Goal: Information Seeking & Learning: Learn about a topic

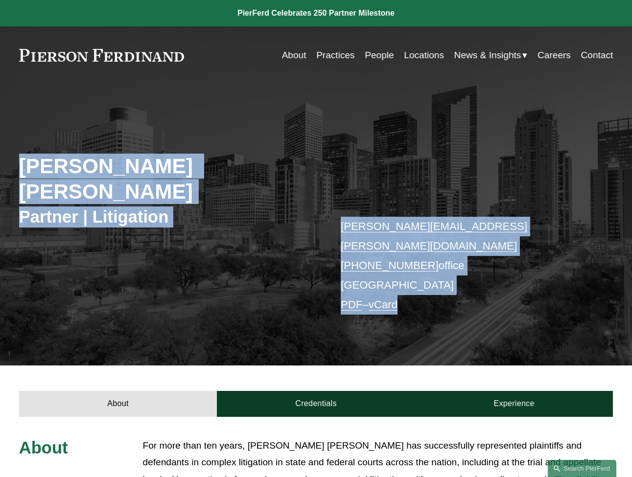
drag, startPoint x: 469, startPoint y: 275, endPoint x: 29, endPoint y: 117, distance: 467.9
click at [29, 117] on div "Rebecca Muff Randolph Partner | Litigation rebecca.randolph@pierferd.com +1.713…" at bounding box center [316, 234] width 632 height 263
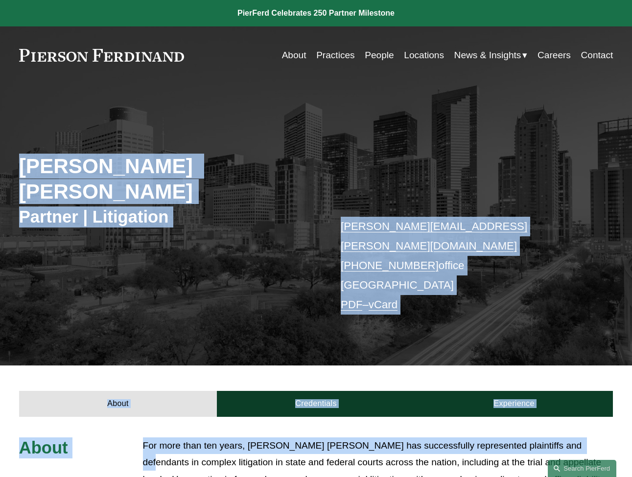
drag, startPoint x: 292, startPoint y: 241, endPoint x: 573, endPoint y: 396, distance: 321.0
click at [573, 396] on article "Rebecca Muff Randolph Partner | Litigation rebecca.randolph@pierferd.com +1.713…" at bounding box center [316, 367] width 632 height 734
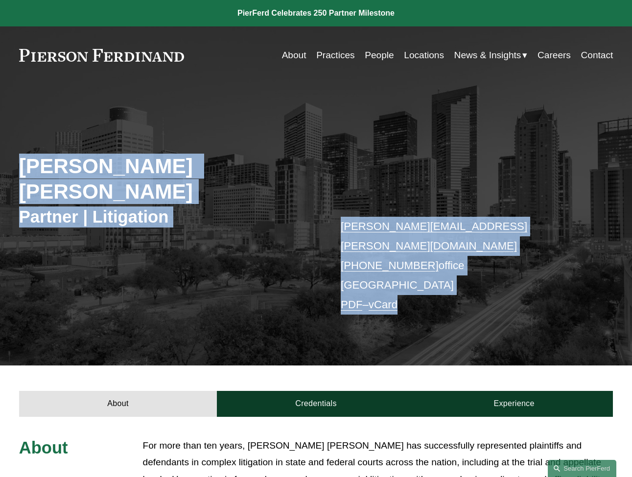
drag, startPoint x: 519, startPoint y: 297, endPoint x: 139, endPoint y: 109, distance: 423.4
click at [139, 109] on div "Rebecca Muff Randolph Partner | Litigation rebecca.randolph@pierferd.com +1.713…" at bounding box center [316, 234] width 632 height 263
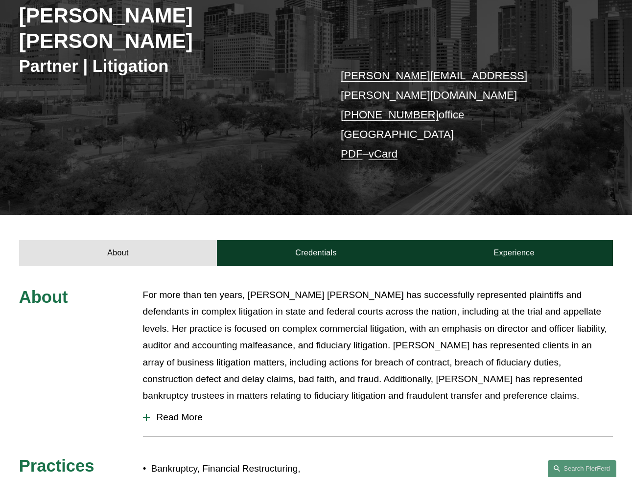
scroll to position [151, 0]
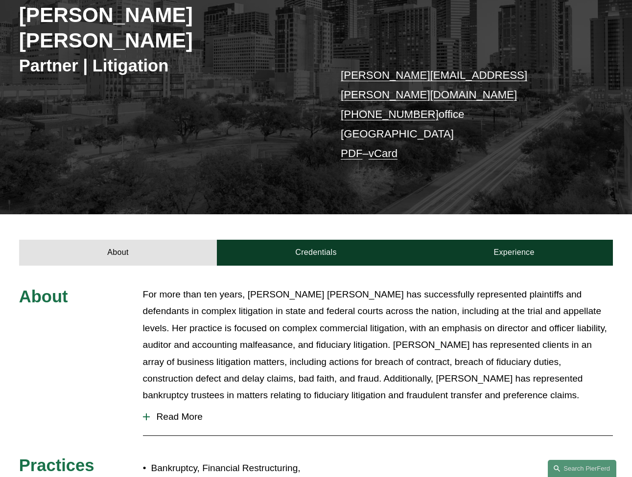
click at [189, 411] on span "Read More" at bounding box center [381, 416] width 463 height 11
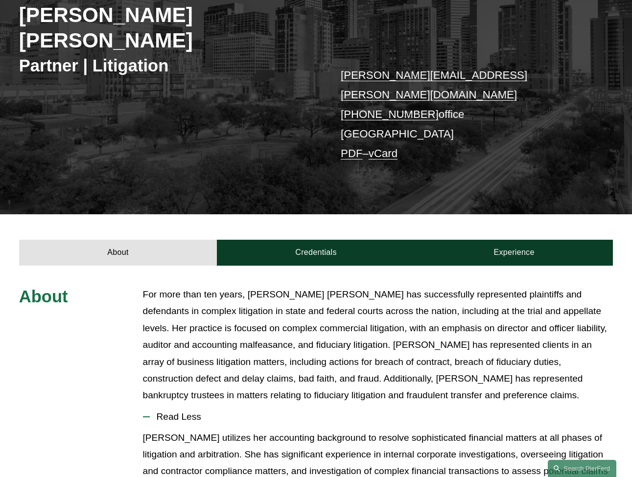
click at [197, 307] on p "For more than ten years, Rebecca Muff Randolph has successfully represented pla…" at bounding box center [378, 345] width 470 height 118
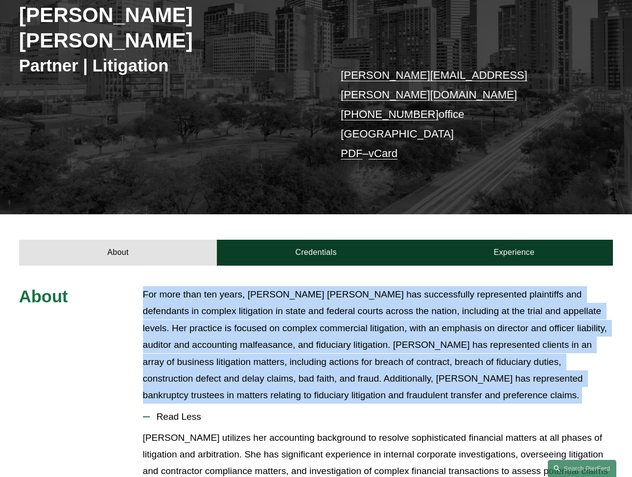
click at [197, 307] on p "For more than ten years, Rebecca Muff Randolph has successfully represented pla…" at bounding box center [378, 345] width 470 height 118
click at [199, 301] on p "For more than ten years, Rebecca Muff Randolph has successfully represented pla…" at bounding box center [378, 345] width 470 height 118
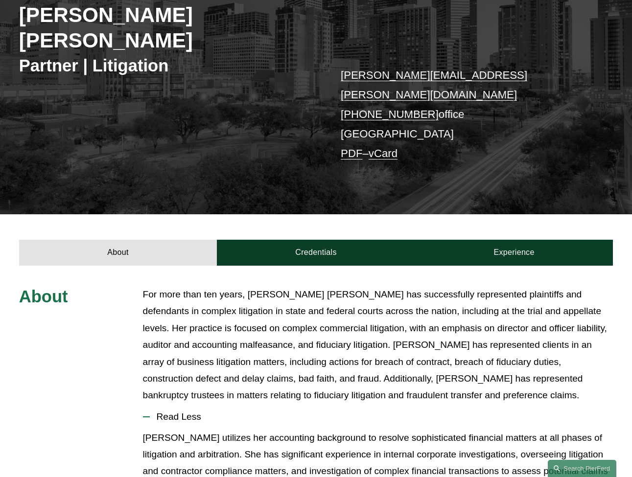
scroll to position [275, 0]
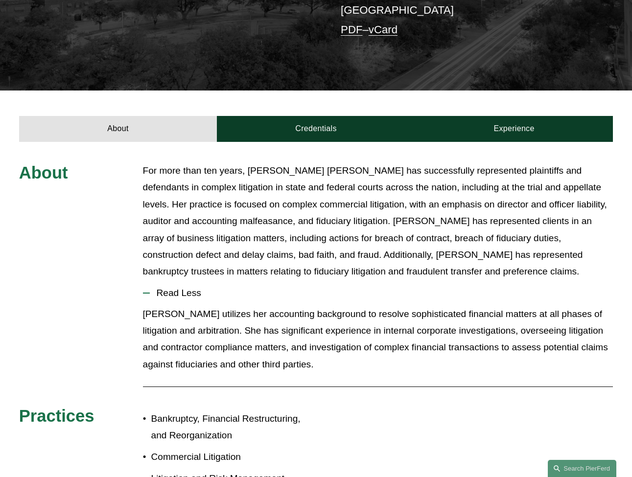
click at [234, 306] on p "Rebecca utilizes her accounting background to resolve sophisticated financial m…" at bounding box center [378, 340] width 470 height 68
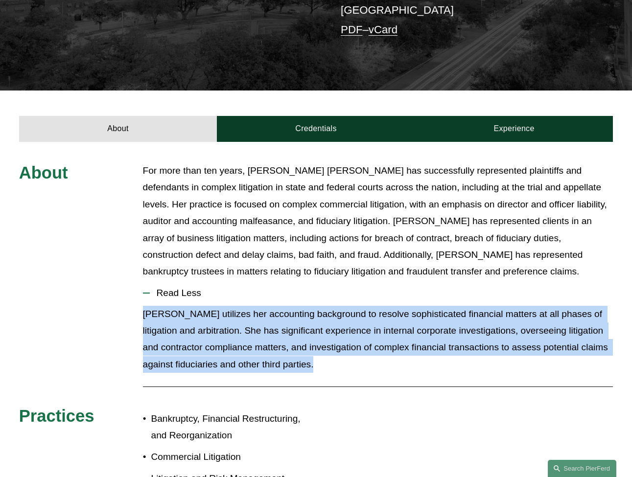
click at [234, 306] on p "Rebecca utilizes her accounting background to resolve sophisticated financial m…" at bounding box center [378, 340] width 470 height 68
click at [325, 314] on p "Rebecca utilizes her accounting background to resolve sophisticated financial m…" at bounding box center [378, 340] width 470 height 68
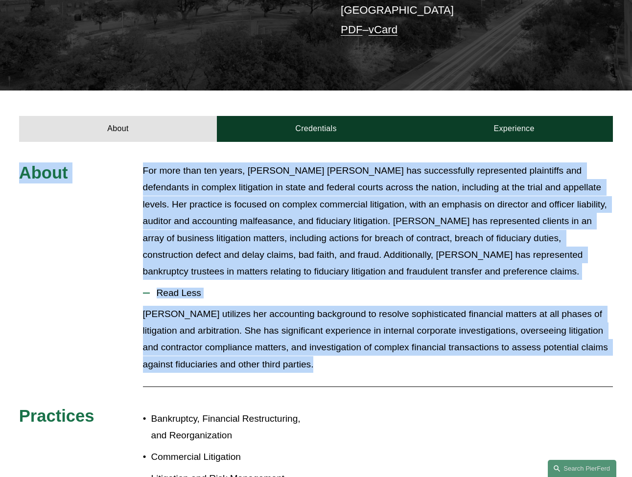
drag, startPoint x: 364, startPoint y: 334, endPoint x: 19, endPoint y: 128, distance: 401.8
click at [19, 162] on div "About For more than ten years, Rebecca Muff Randolph has successfully represent…" at bounding box center [316, 337] width 632 height 351
click at [19, 163] on span "About" at bounding box center [43, 172] width 49 height 19
drag, startPoint x: 20, startPoint y: 124, endPoint x: 450, endPoint y: 340, distance: 481.4
click at [450, 340] on div "About For more than ten years, Rebecca Muff Randolph has successfully represent…" at bounding box center [316, 337] width 632 height 351
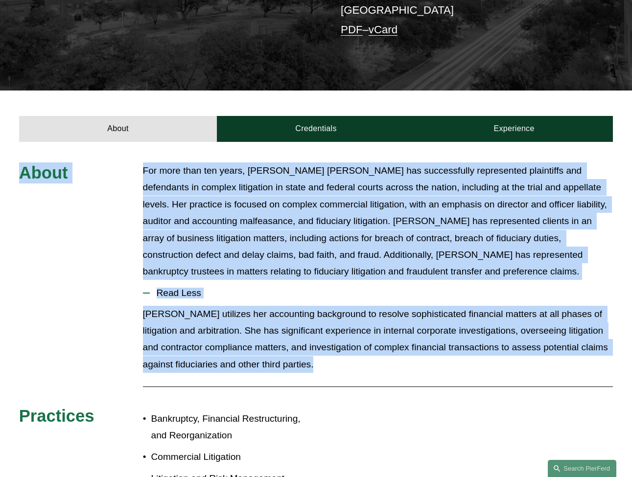
click at [450, 382] on div at bounding box center [378, 387] width 470 height 10
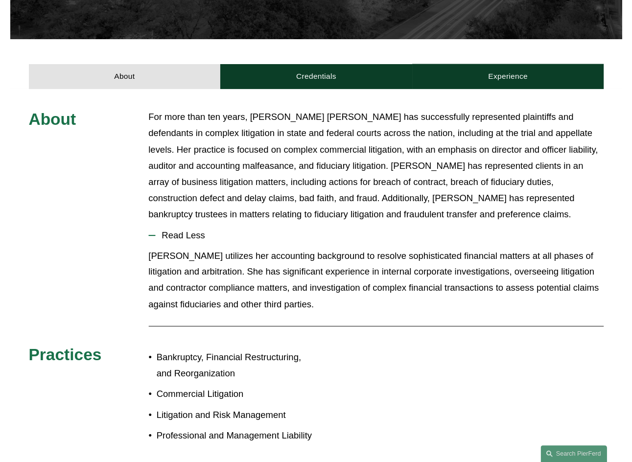
scroll to position [159, 0]
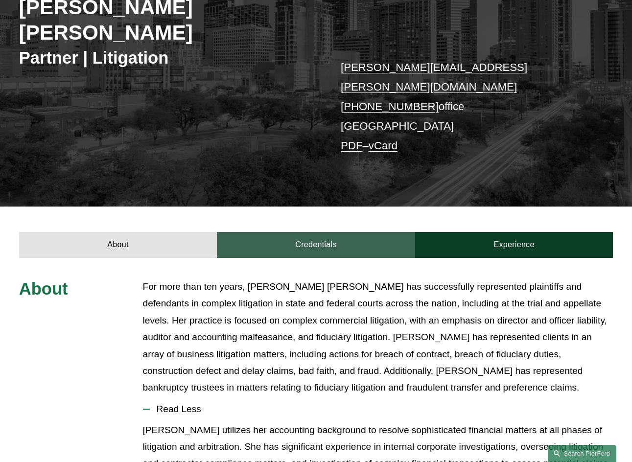
click at [326, 232] on link "Credentials" at bounding box center [316, 244] width 198 height 25
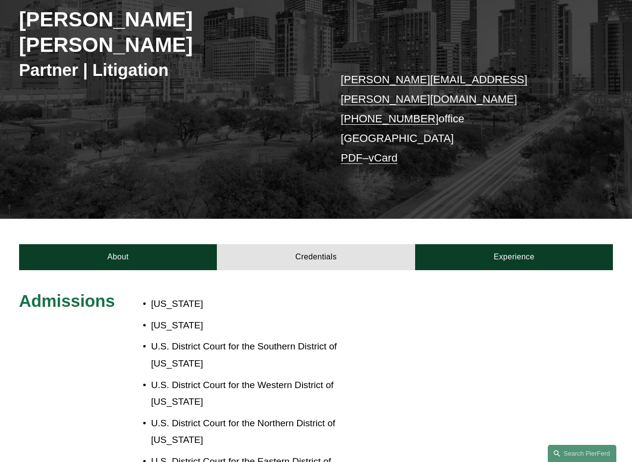
scroll to position [116, 0]
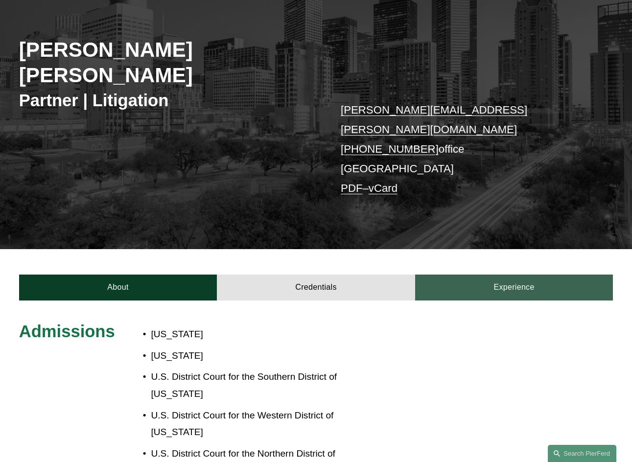
click at [511, 274] on link "Experience" at bounding box center [514, 286] width 198 height 25
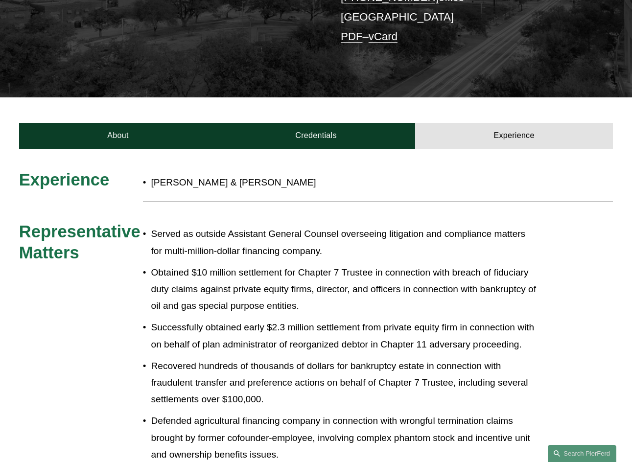
scroll to position [269, 0]
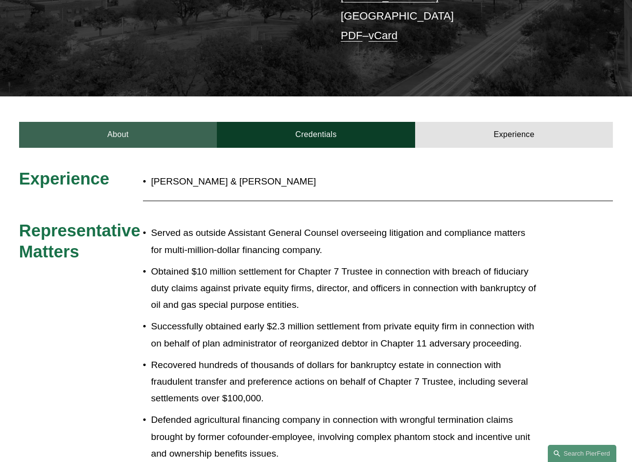
drag, startPoint x: 290, startPoint y: 85, endPoint x: 171, endPoint y: 91, distance: 119.5
click at [290, 122] on link "Credentials" at bounding box center [316, 134] width 198 height 25
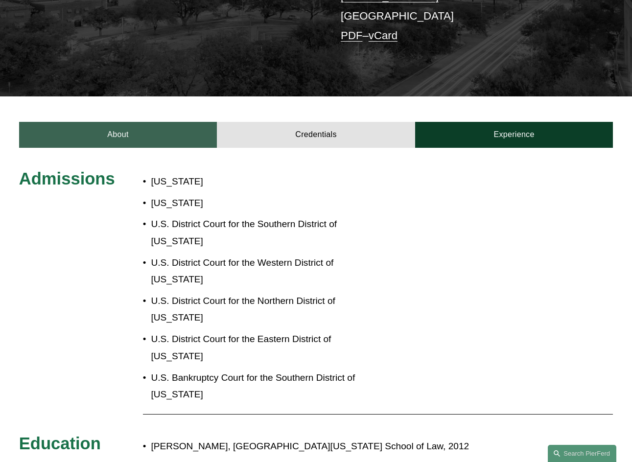
click at [152, 122] on link "About" at bounding box center [118, 134] width 198 height 25
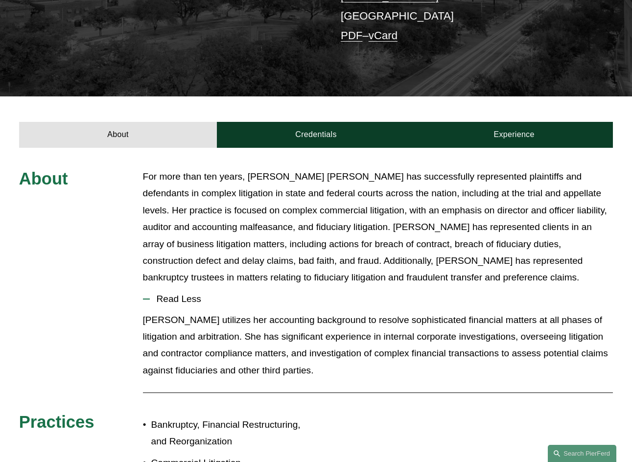
click at [313, 96] on div "About Credentials Experience" at bounding box center [316, 121] width 632 height 51
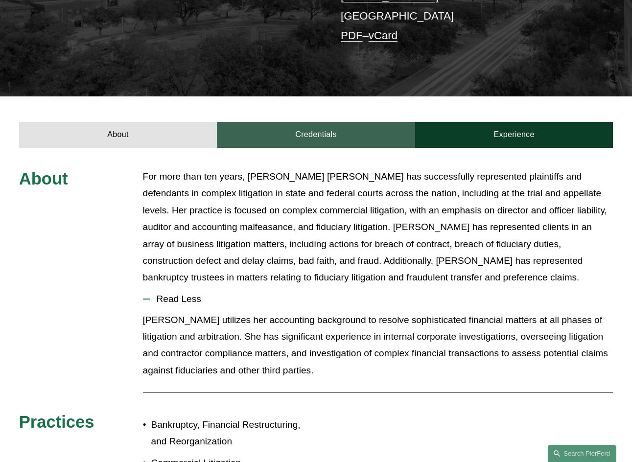
click at [299, 122] on link "Credentials" at bounding box center [316, 134] width 198 height 25
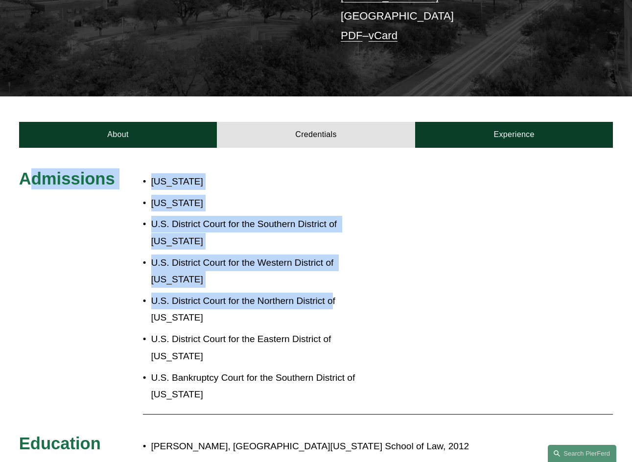
drag, startPoint x: 27, startPoint y: 134, endPoint x: 350, endPoint y: 237, distance: 338.6
click at [337, 234] on div "Admissions Texas Minnesota U.S. District Court for the Southern District of Tex…" at bounding box center [316, 404] width 632 height 472
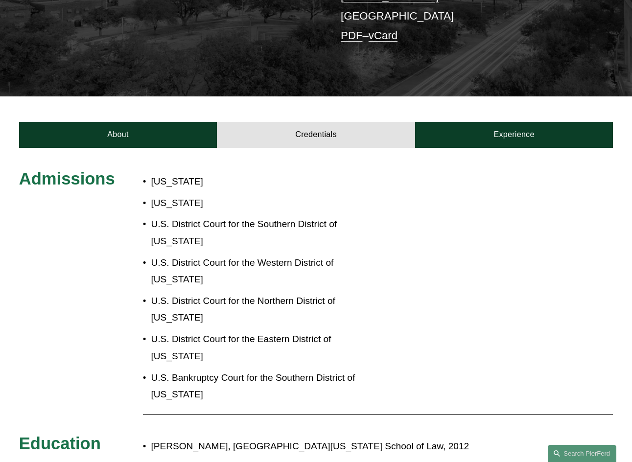
click at [358, 293] on p "U.S. District Court for the Northern District of [US_STATE]" at bounding box center [258, 310] width 214 height 34
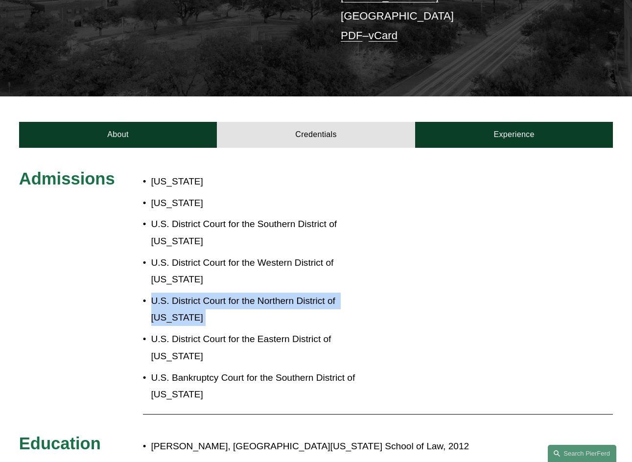
click at [358, 293] on p "U.S. District Court for the Northern District of [US_STATE]" at bounding box center [258, 310] width 214 height 34
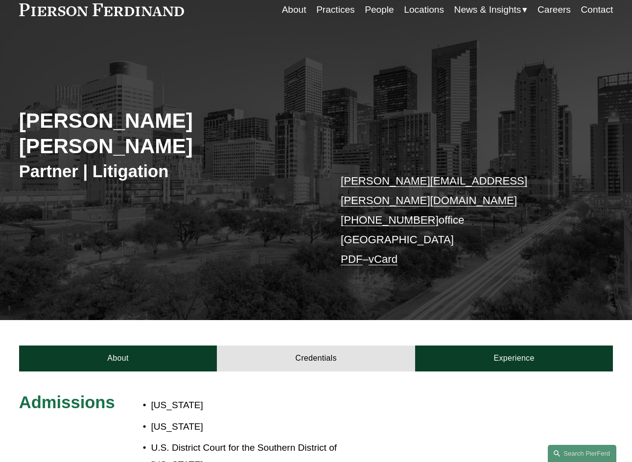
scroll to position [49, 0]
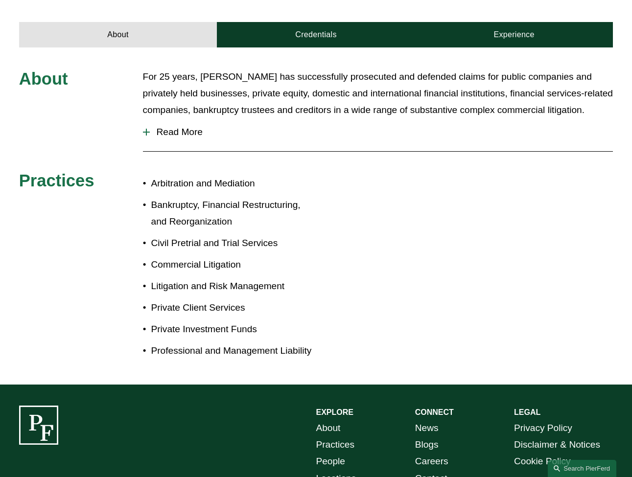
scroll to position [365, 0]
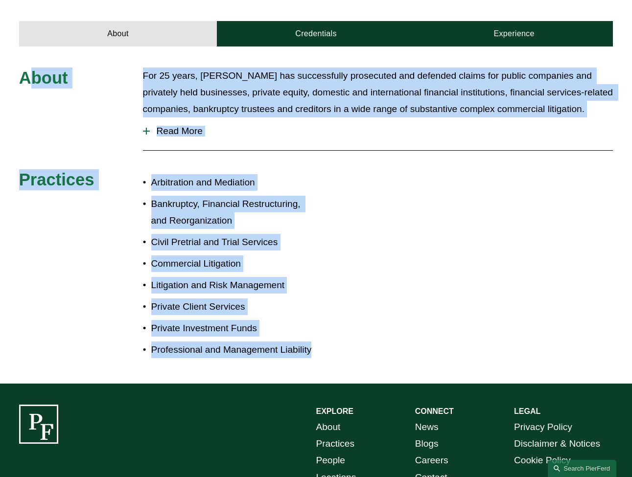
drag, startPoint x: 215, startPoint y: 229, endPoint x: 28, endPoint y: 27, distance: 276.0
click at [28, 68] on div "About For 25 years, [PERSON_NAME] has successfully prosecuted and defended clai…" at bounding box center [316, 216] width 632 height 296
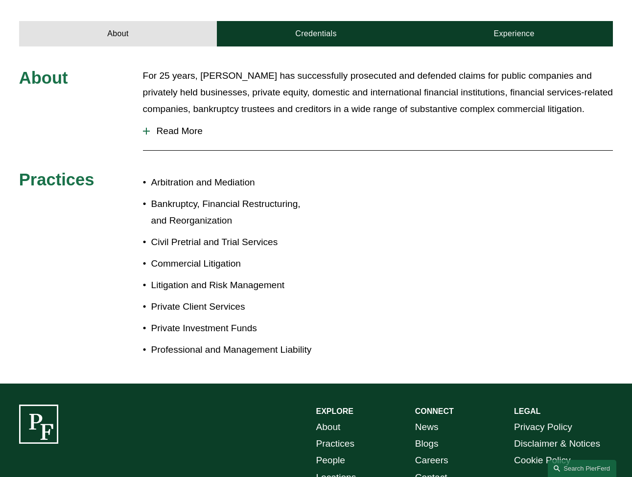
click at [23, 69] on span "About" at bounding box center [43, 78] width 49 height 19
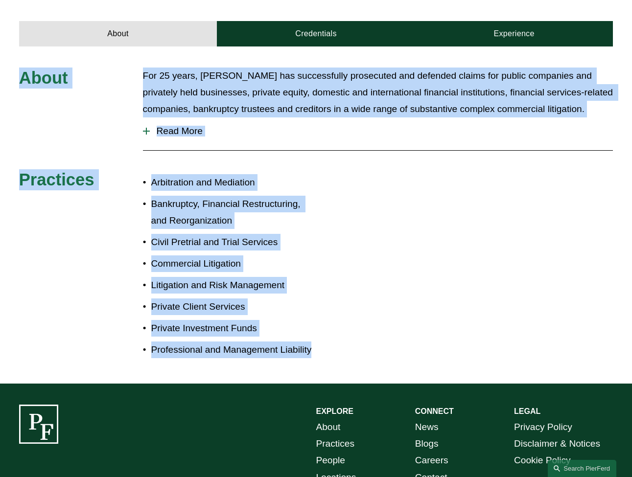
drag, startPoint x: 21, startPoint y: 31, endPoint x: 424, endPoint y: 319, distance: 494.9
click at [424, 319] on div "About For 25 years, [PERSON_NAME] has successfully prosecuted and defended clai…" at bounding box center [316, 216] width 632 height 296
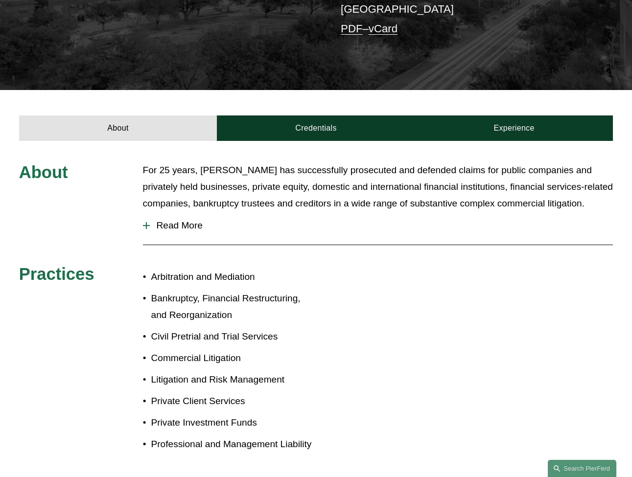
scroll to position [21, 0]
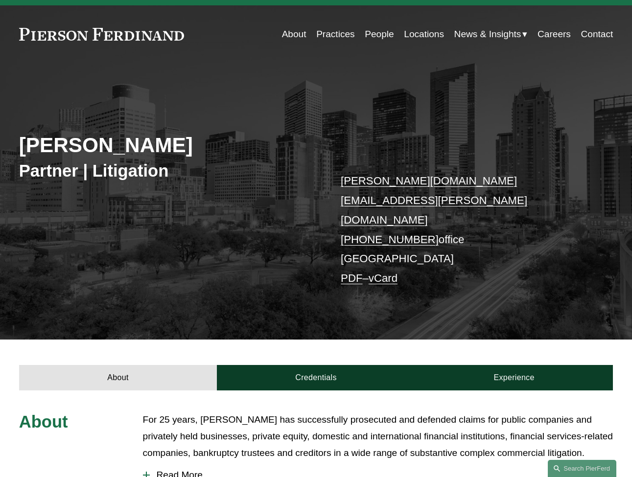
click at [194, 470] on span "Read More" at bounding box center [381, 475] width 463 height 11
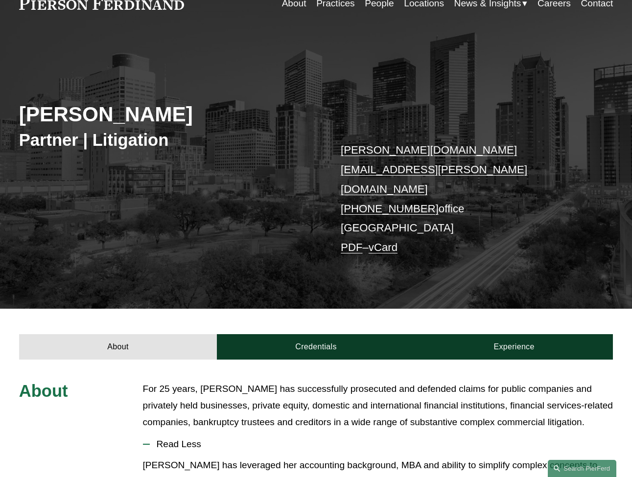
scroll to position [136, 0]
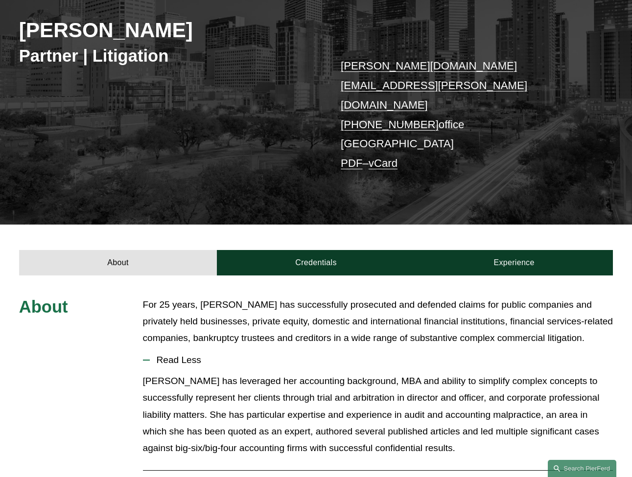
click at [332, 373] on p "[PERSON_NAME] has leveraged her accounting background, MBA and ability to simpl…" at bounding box center [378, 415] width 470 height 84
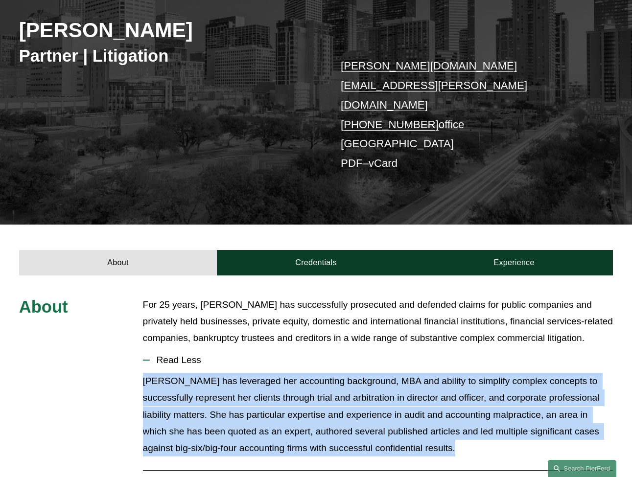
click at [332, 373] on p "[PERSON_NAME] has leveraged her accounting background, MBA and ability to simpl…" at bounding box center [378, 415] width 470 height 84
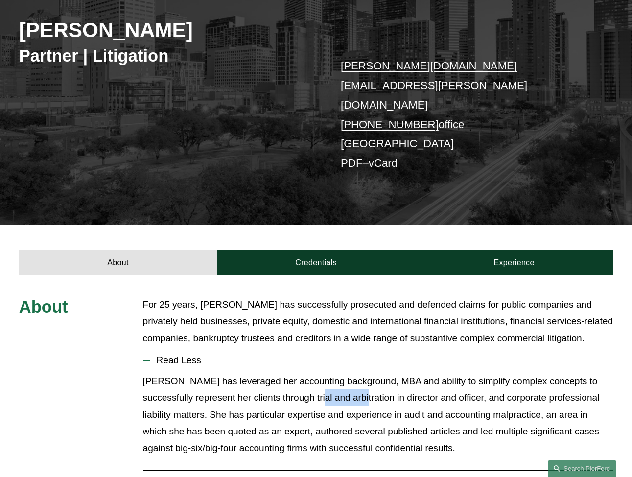
click at [332, 373] on p "[PERSON_NAME] has leveraged her accounting background, MBA and ability to simpl…" at bounding box center [378, 415] width 470 height 84
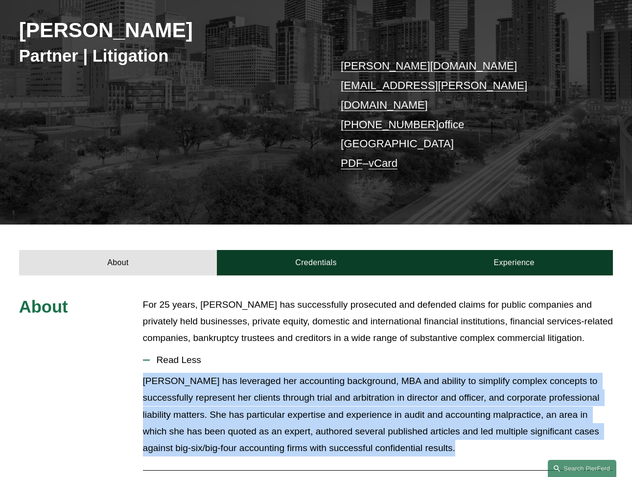
click at [332, 373] on p "[PERSON_NAME] has leveraged her accounting background, MBA and ability to simpl…" at bounding box center [378, 415] width 470 height 84
click at [375, 378] on p "[PERSON_NAME] has leveraged her accounting background, MBA and ability to simpl…" at bounding box center [378, 415] width 470 height 84
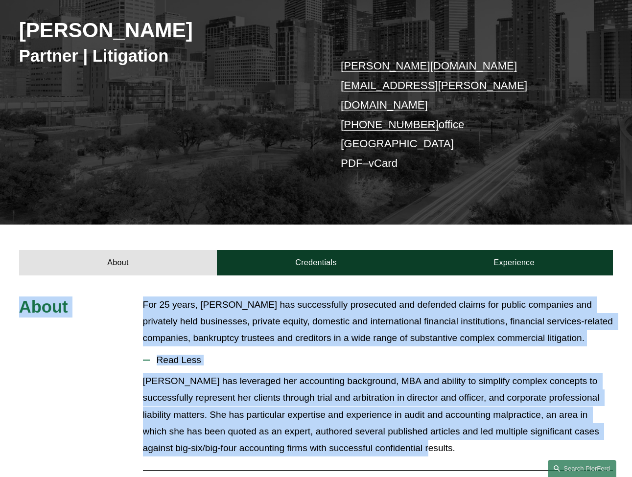
drag, startPoint x: 450, startPoint y: 419, endPoint x: 21, endPoint y: 262, distance: 456.8
click at [21, 297] on span "About" at bounding box center [43, 306] width 49 height 19
drag, startPoint x: 13, startPoint y: 264, endPoint x: 420, endPoint y: 423, distance: 436.4
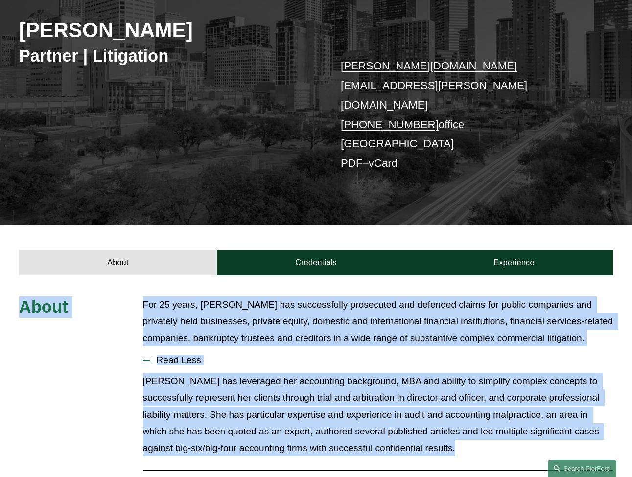
click at [420, 423] on div "[PERSON_NAME] has leveraged her accounting background, MBA and ability to simpl…" at bounding box center [378, 418] width 470 height 91
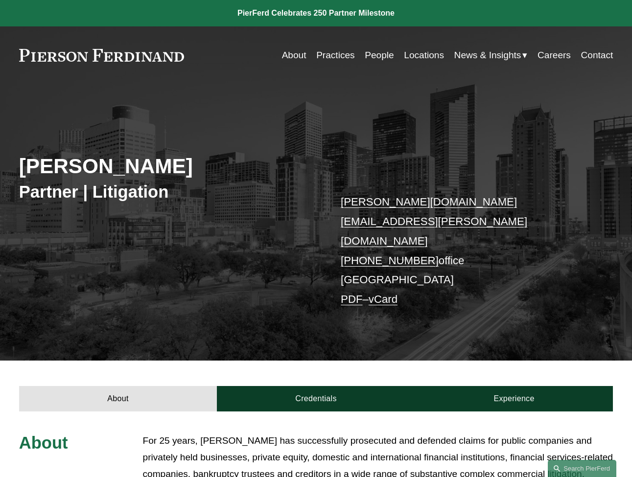
scroll to position [0, 0]
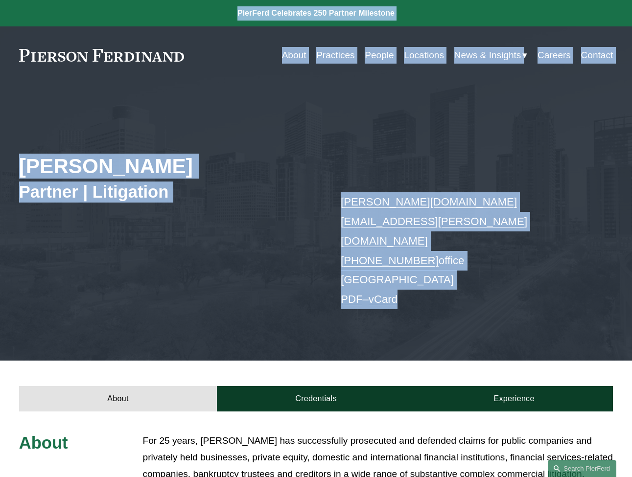
drag, startPoint x: 463, startPoint y: 260, endPoint x: 30, endPoint y: 12, distance: 499.5
click at [30, 12] on link at bounding box center [316, 13] width 632 height 26
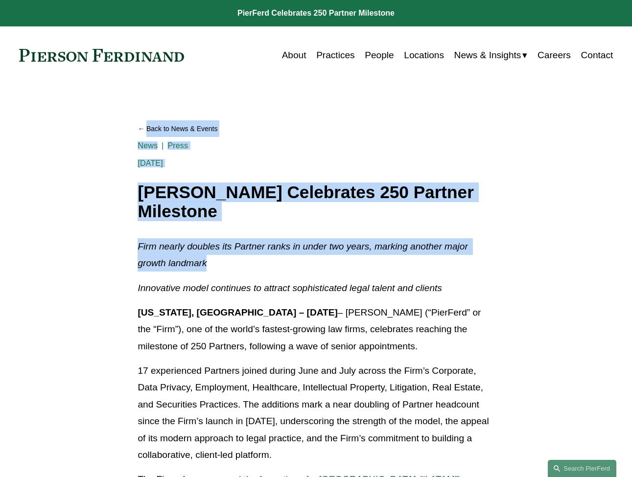
drag, startPoint x: 440, startPoint y: 268, endPoint x: 78, endPoint y: 106, distance: 396.2
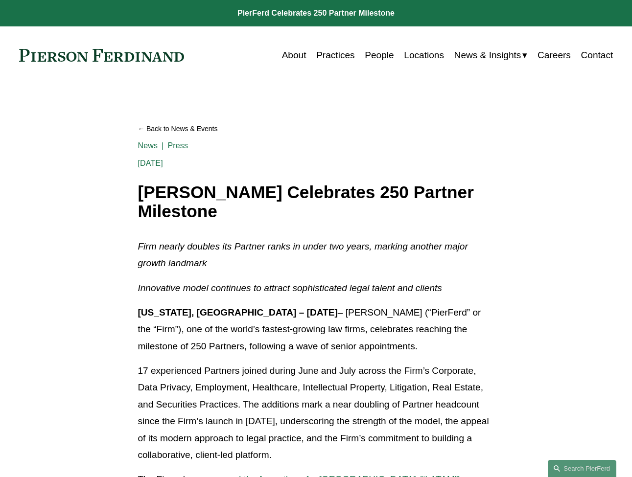
drag, startPoint x: 78, startPoint y: 106, endPoint x: 68, endPoint y: 100, distance: 11.6
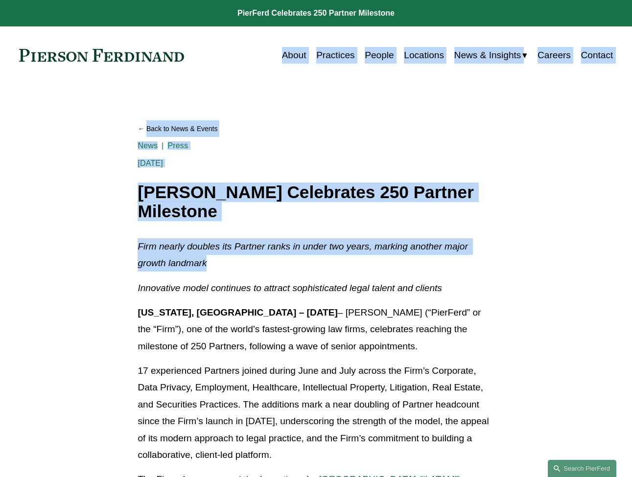
drag, startPoint x: 11, startPoint y: 47, endPoint x: 448, endPoint y: 253, distance: 483.3
click at [448, 253] on p "Firm nearly doubles its Partner ranks in under two years, marking another major…" at bounding box center [315, 255] width 356 height 34
